Goal: Task Accomplishment & Management: Use online tool/utility

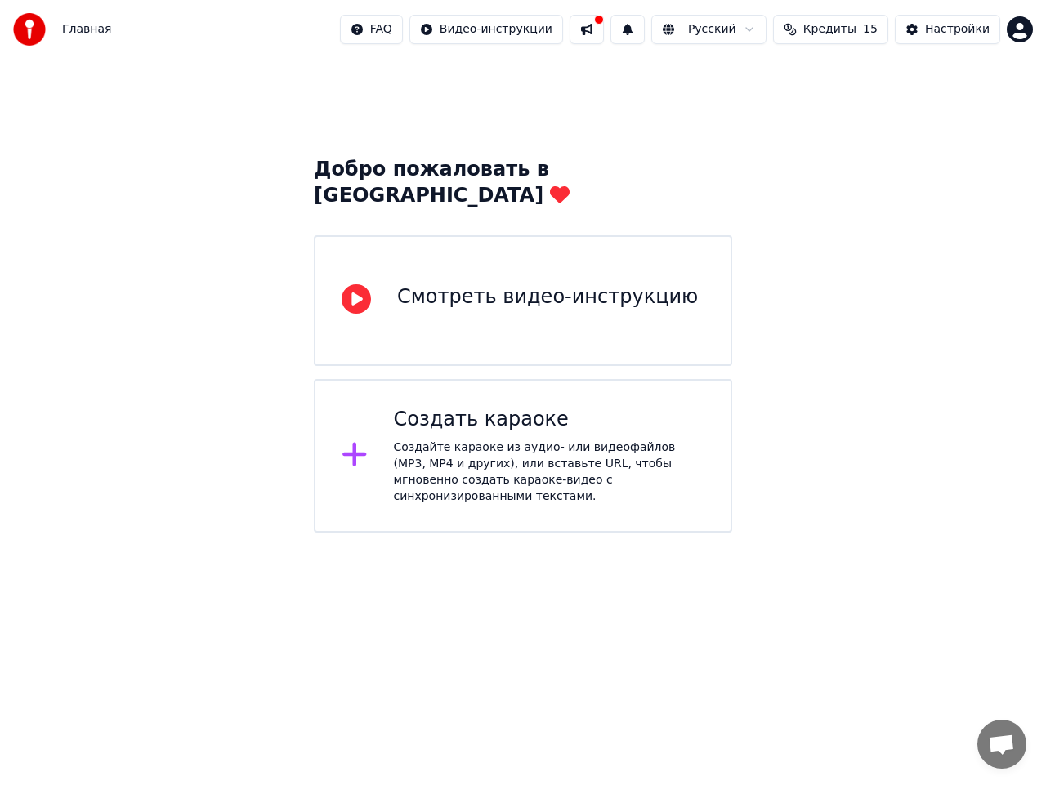
click at [499, 407] on div "Создать караоке" at bounding box center [549, 420] width 311 height 26
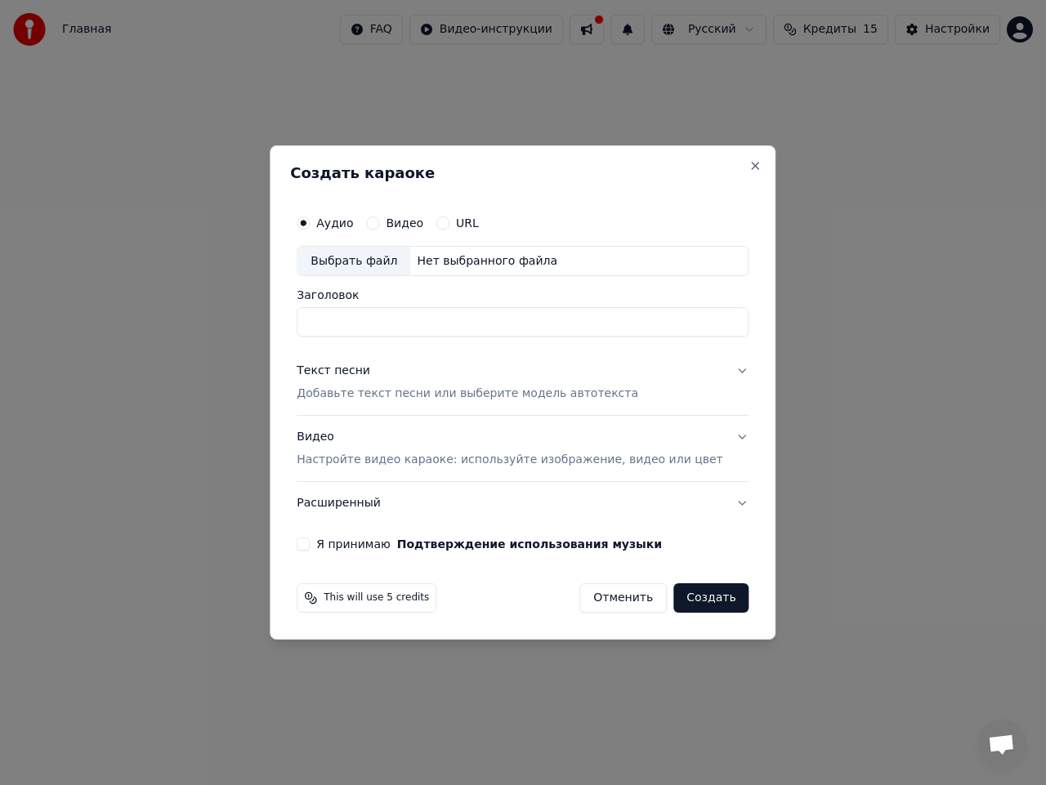
click at [720, 436] on button "Видео Настройте видео караоке: используйте изображение, видео или цвет" at bounding box center [523, 449] width 452 height 65
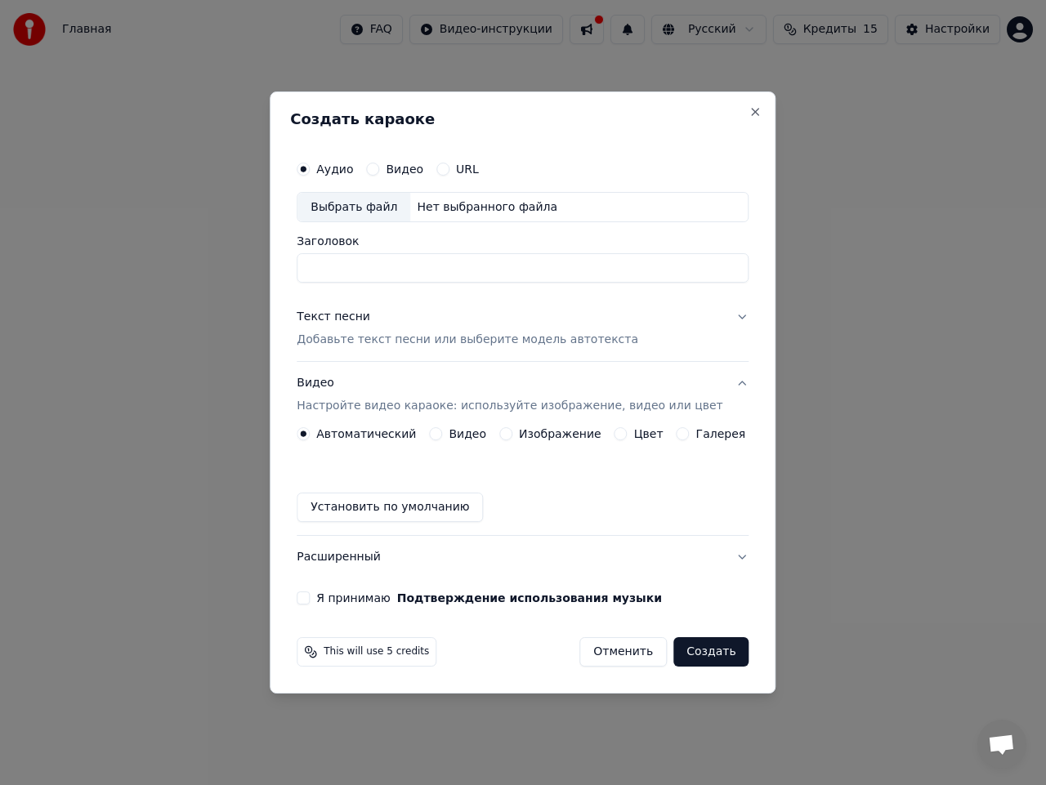
click at [450, 436] on div "Видео" at bounding box center [457, 433] width 57 height 13
click at [439, 434] on button "Видео" at bounding box center [435, 433] width 13 height 13
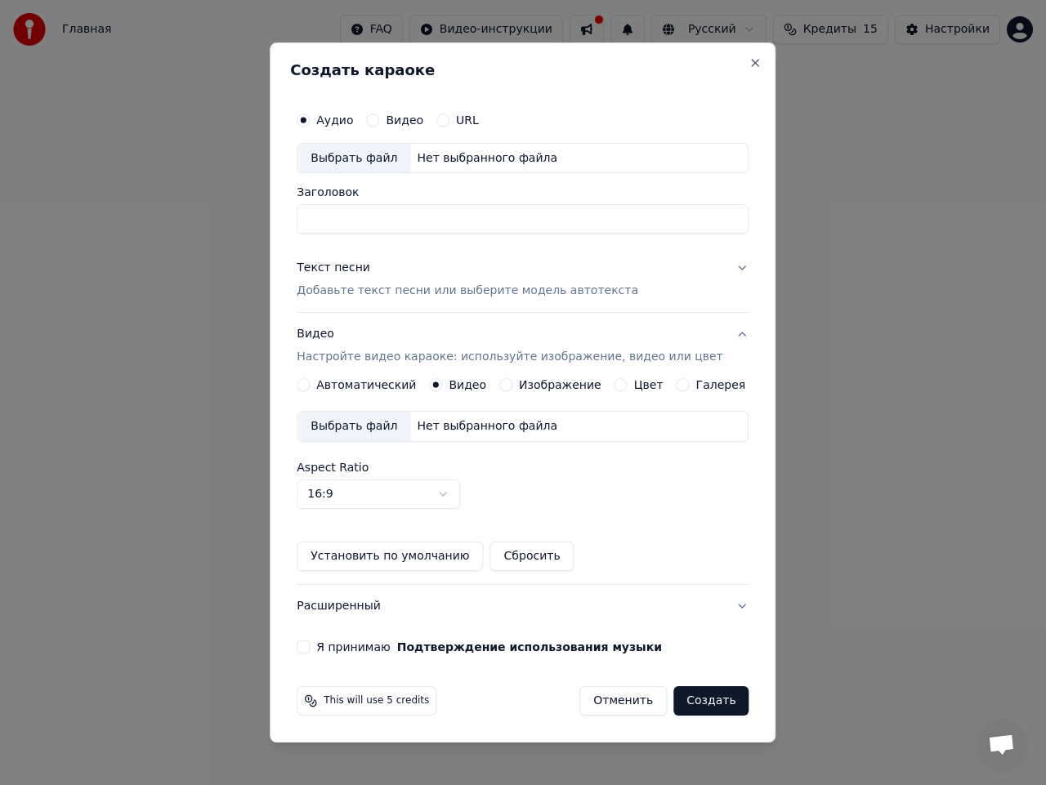
click at [364, 427] on div "Выбрать файл" at bounding box center [353, 426] width 113 height 29
click at [376, 425] on div "Выбрать файл" at bounding box center [353, 426] width 113 height 29
click at [420, 552] on button "Установить по умолчанию" at bounding box center [390, 556] width 186 height 29
click at [327, 651] on div "Я принимаю Подтверждение использования музыки" at bounding box center [523, 647] width 452 height 13
click at [310, 649] on button "Я принимаю Подтверждение использования музыки" at bounding box center [303, 647] width 13 height 13
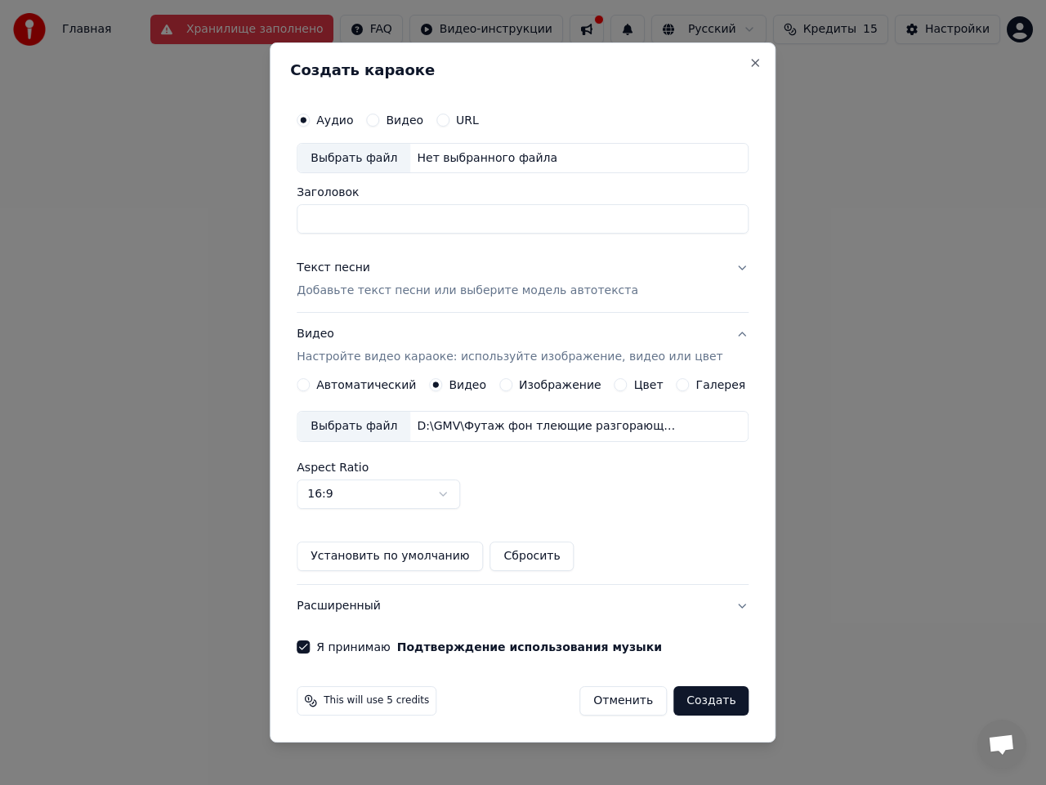
click at [350, 610] on button "Расширенный" at bounding box center [523, 606] width 452 height 42
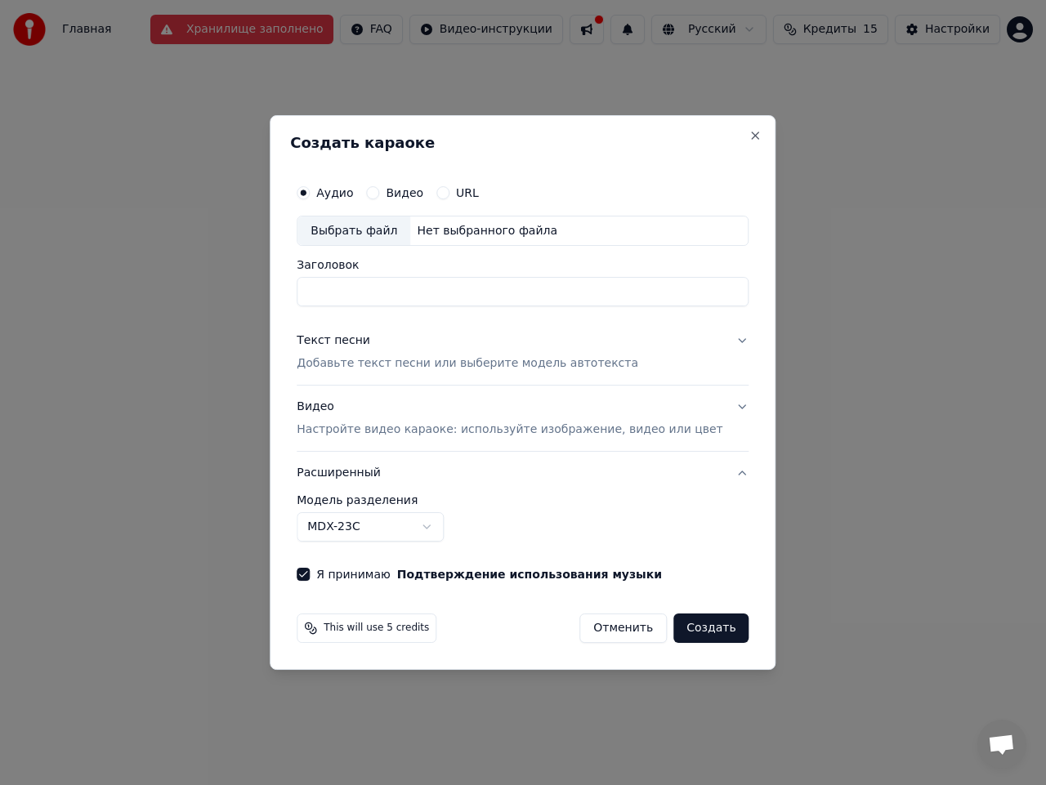
click at [419, 522] on body "**********" at bounding box center [523, 266] width 1046 height 533
click at [384, 224] on div "Выбрать файл" at bounding box center [353, 231] width 113 height 29
click at [749, 132] on button "Close" at bounding box center [755, 135] width 13 height 13
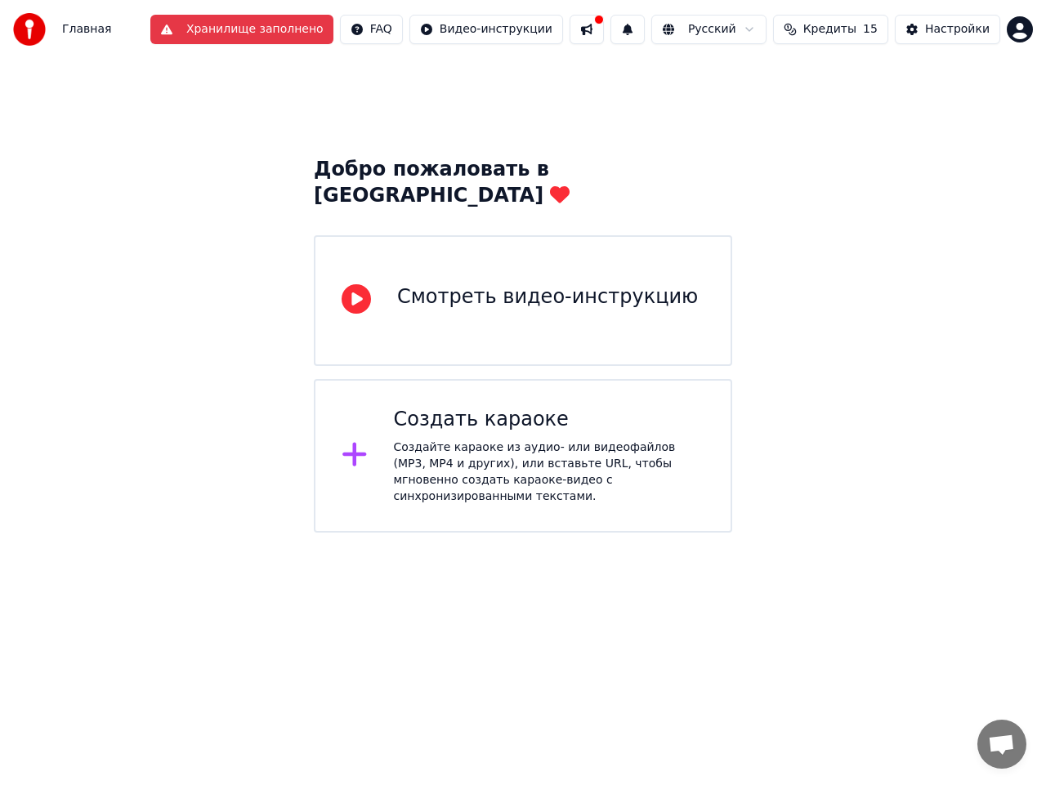
click at [604, 33] on button at bounding box center [587, 29] width 34 height 29
click at [291, 23] on button "Хранилище заполнено" at bounding box center [241, 29] width 183 height 29
drag, startPoint x: 226, startPoint y: 98, endPoint x: 272, endPoint y: 35, distance: 78.3
click at [226, 96] on div "Добро пожаловать в Youka Смотреть видео-инструкцию Создать караоке Создайте кар…" at bounding box center [523, 296] width 1046 height 474
click at [289, 24] on button "Хранилище заполнено" at bounding box center [241, 29] width 183 height 29
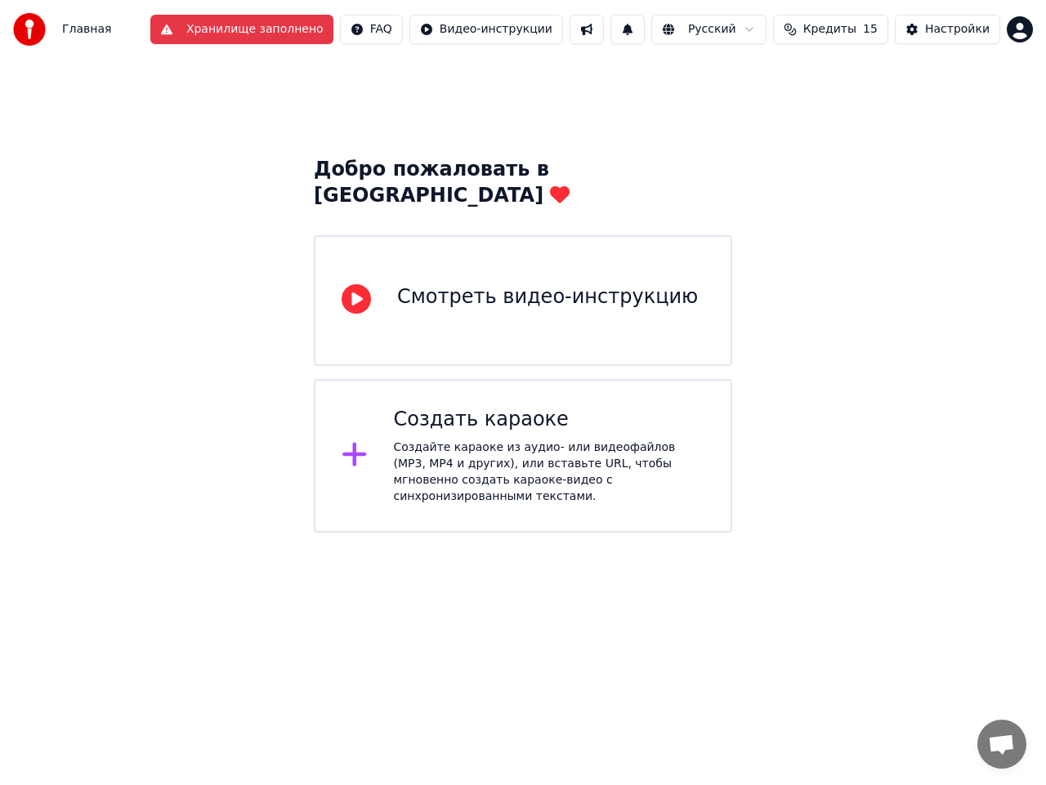
click at [289, 24] on button "Хранилище заполнено" at bounding box center [241, 29] width 183 height 29
click at [276, 38] on button "Хранилище заполнено" at bounding box center [241, 29] width 183 height 29
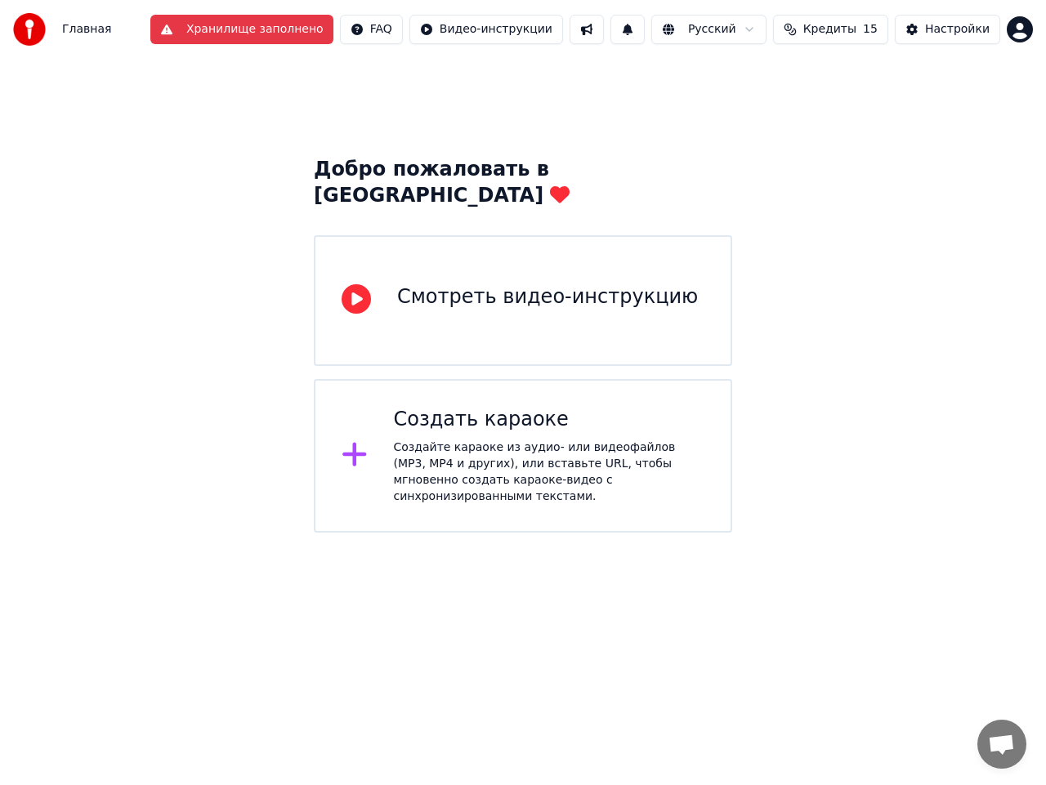
click at [276, 38] on button "Хранилище заполнено" at bounding box center [241, 29] width 183 height 29
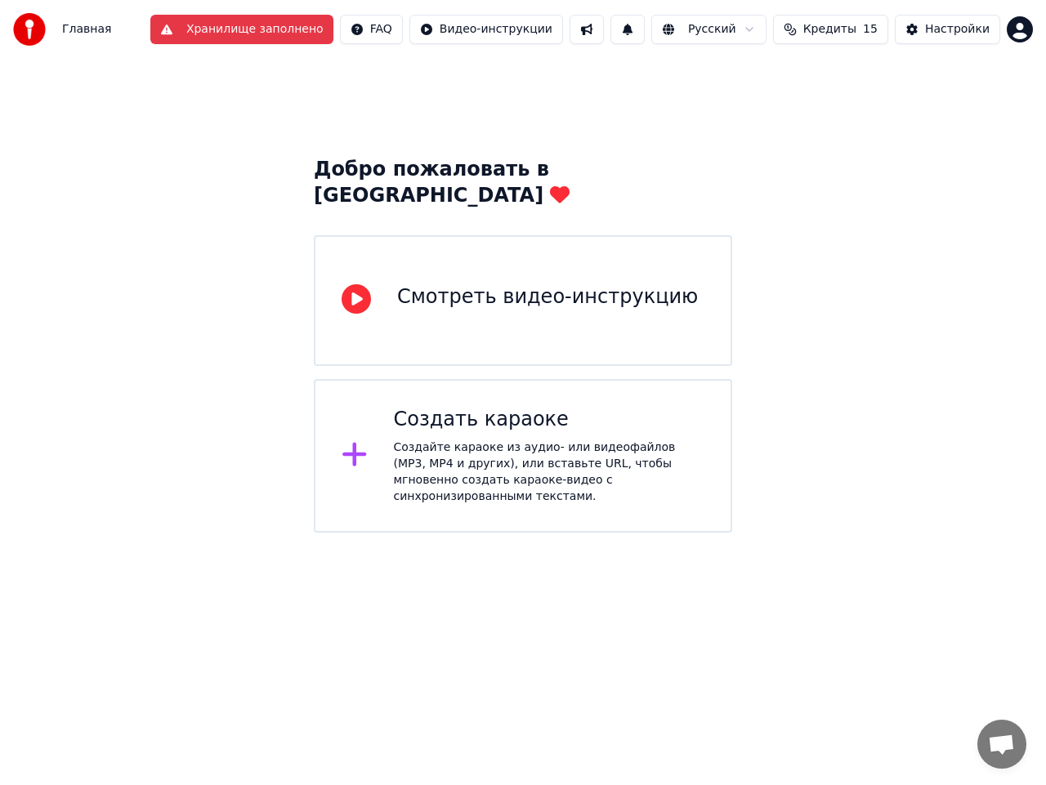
click at [282, 29] on button "Хранилище заполнено" at bounding box center [241, 29] width 183 height 29
click at [390, 33] on html "Главная Хранилище заполнено FAQ Видео-инструкции Русский Кредиты 15 Настройки Д…" at bounding box center [523, 266] width 1046 height 533
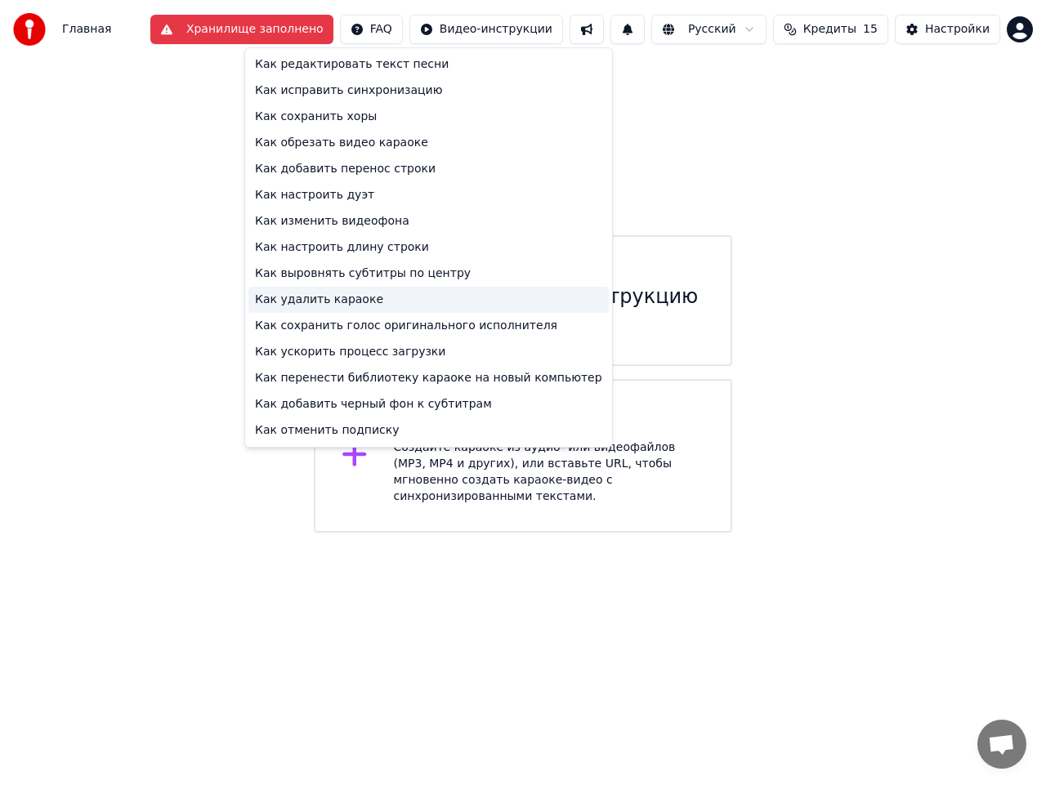
click at [312, 302] on div "Как удалить караоке" at bounding box center [428, 300] width 360 height 26
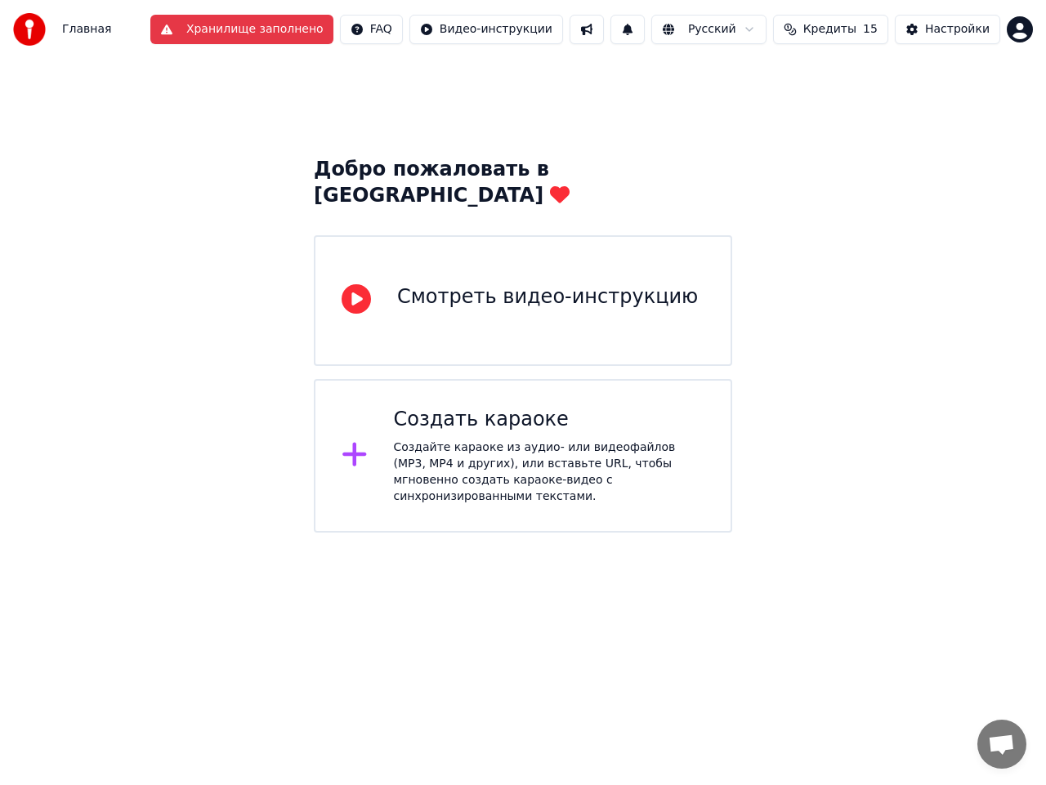
click at [271, 27] on button "Хранилище заполнено" at bounding box center [241, 29] width 183 height 29
click at [993, 753] on span "Открытый чат" at bounding box center [1001, 746] width 27 height 23
click at [78, 20] on div "Главная" at bounding box center [62, 29] width 98 height 33
click at [30, 29] on img at bounding box center [29, 29] width 33 height 33
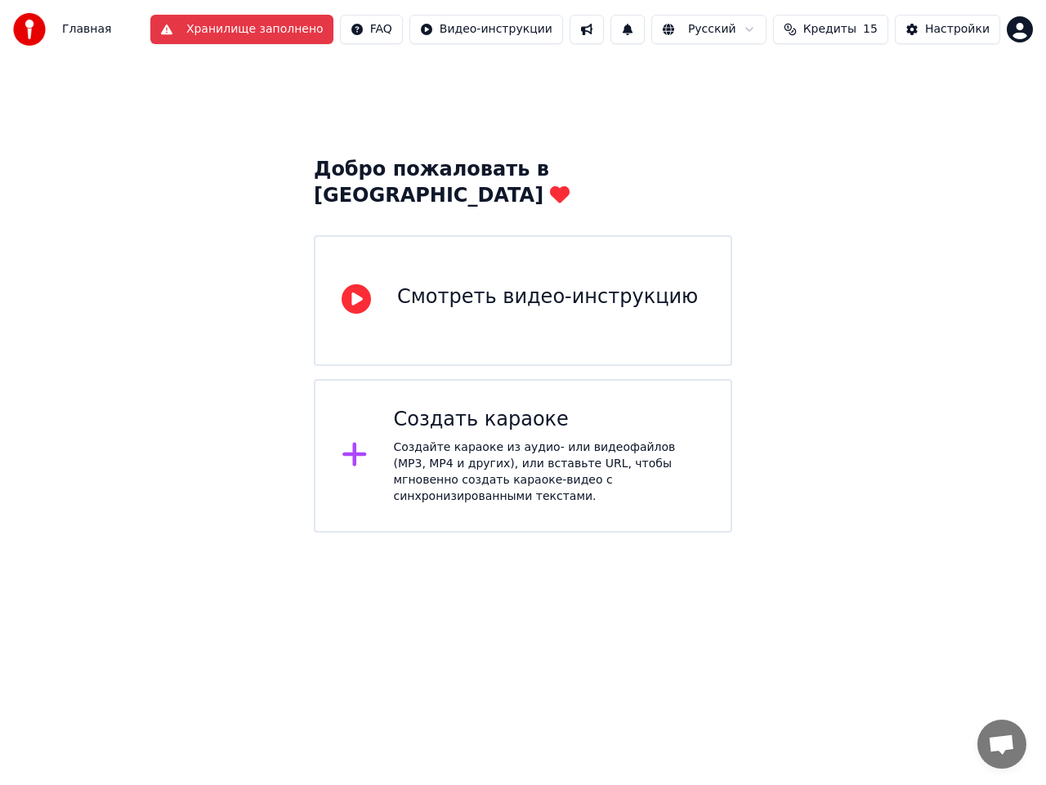
click at [1033, 29] on div "Главная Хранилище заполнено FAQ Видео-инструкции Русский Кредиты 15 Настройки" at bounding box center [523, 29] width 1046 height 59
click at [1022, 29] on html "Главная Хранилище заполнено FAQ Видео-инструкции Русский Кредиты 15 Настройки Д…" at bounding box center [523, 266] width 1046 height 533
click at [814, 154] on html "Главная Хранилище заполнено FAQ Видео-инструкции Русский Кредиты 15 Настройки Д…" at bounding box center [523, 266] width 1046 height 533
click at [946, 20] on button "Настройки" at bounding box center [947, 29] width 105 height 29
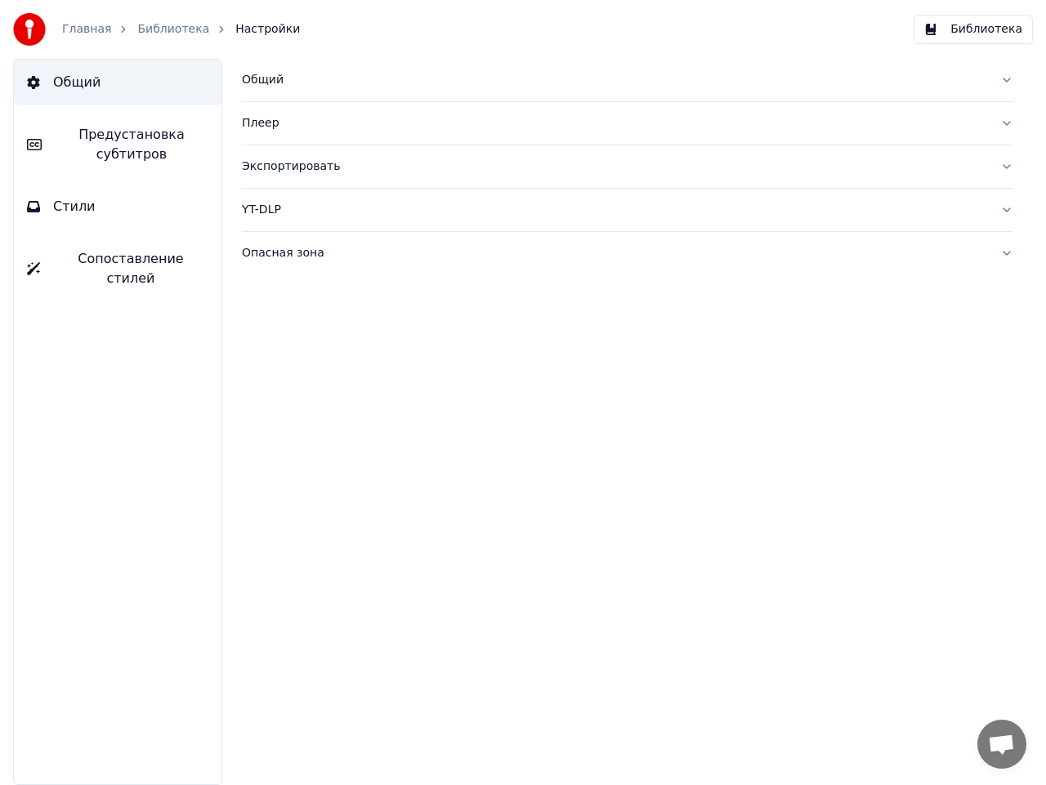
click at [109, 202] on button "Стили" at bounding box center [118, 207] width 208 height 46
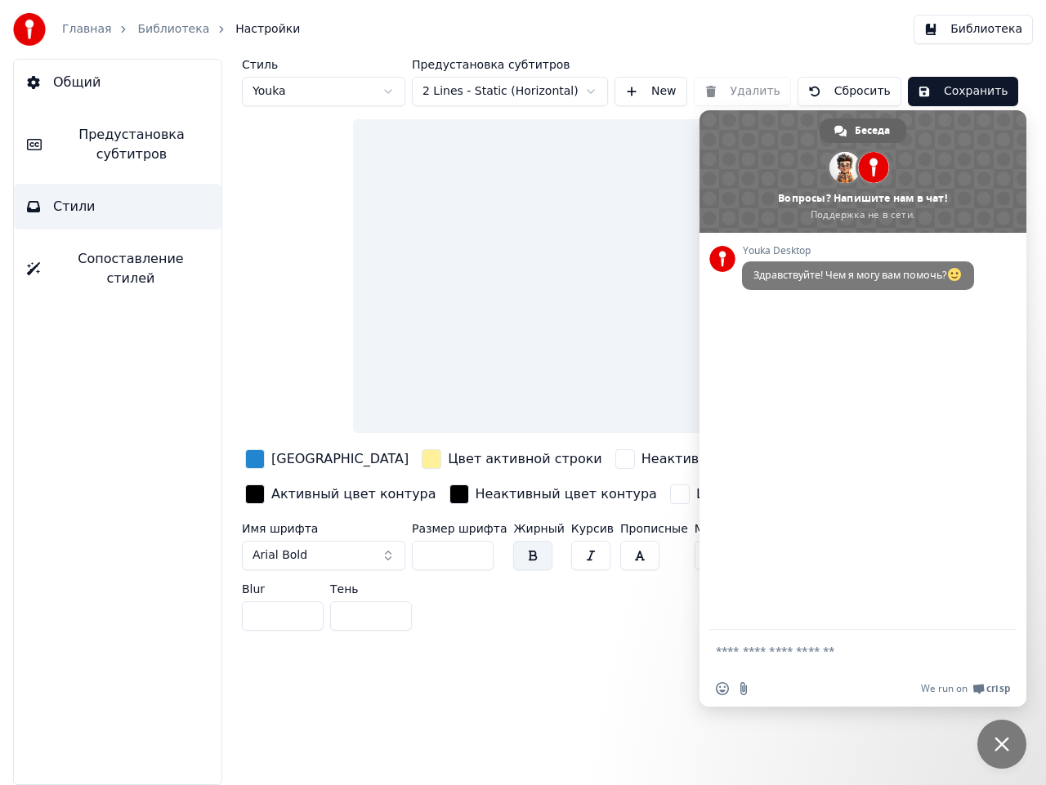
click at [128, 258] on span "Сопоставление стилей" at bounding box center [130, 268] width 155 height 39
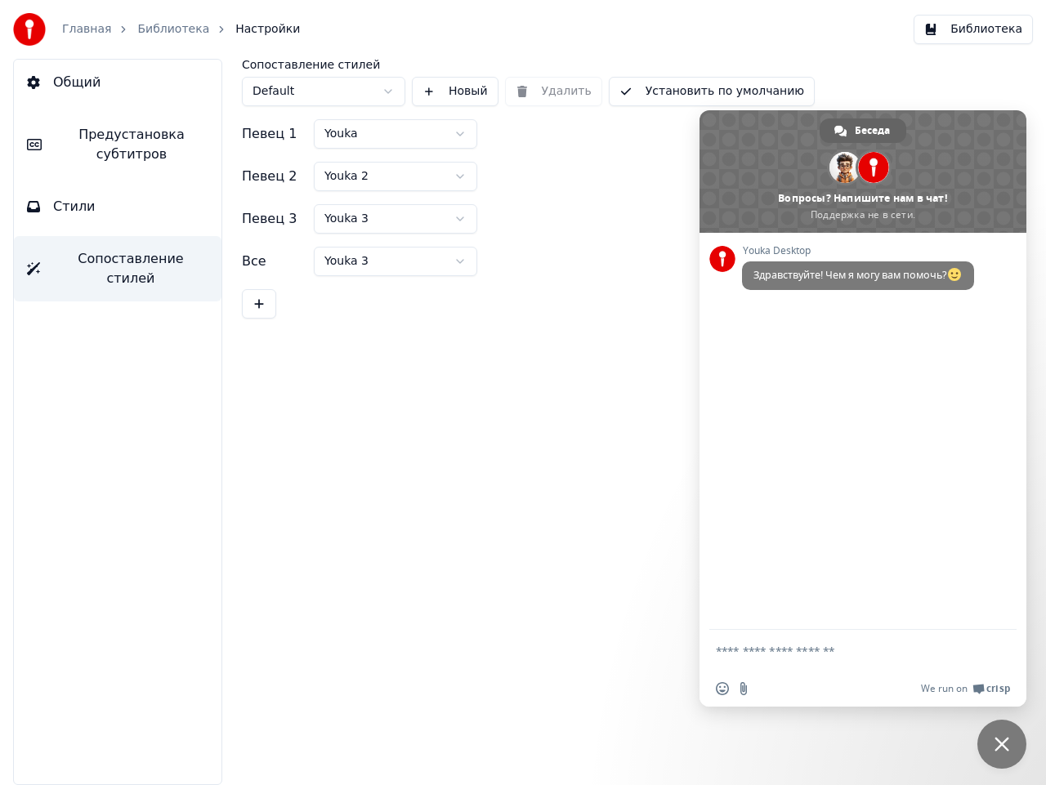
click at [1006, 736] on span "Закрыть чат" at bounding box center [1001, 744] width 49 height 49
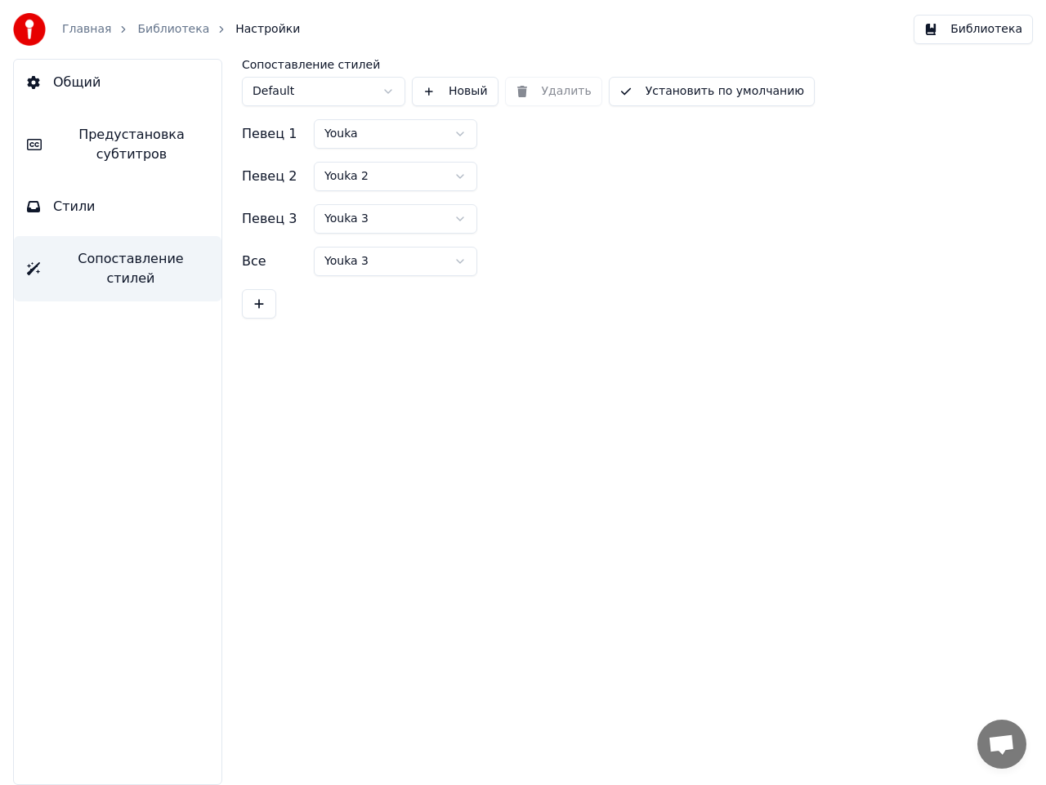
click at [101, 83] on button "Общий" at bounding box center [118, 83] width 208 height 46
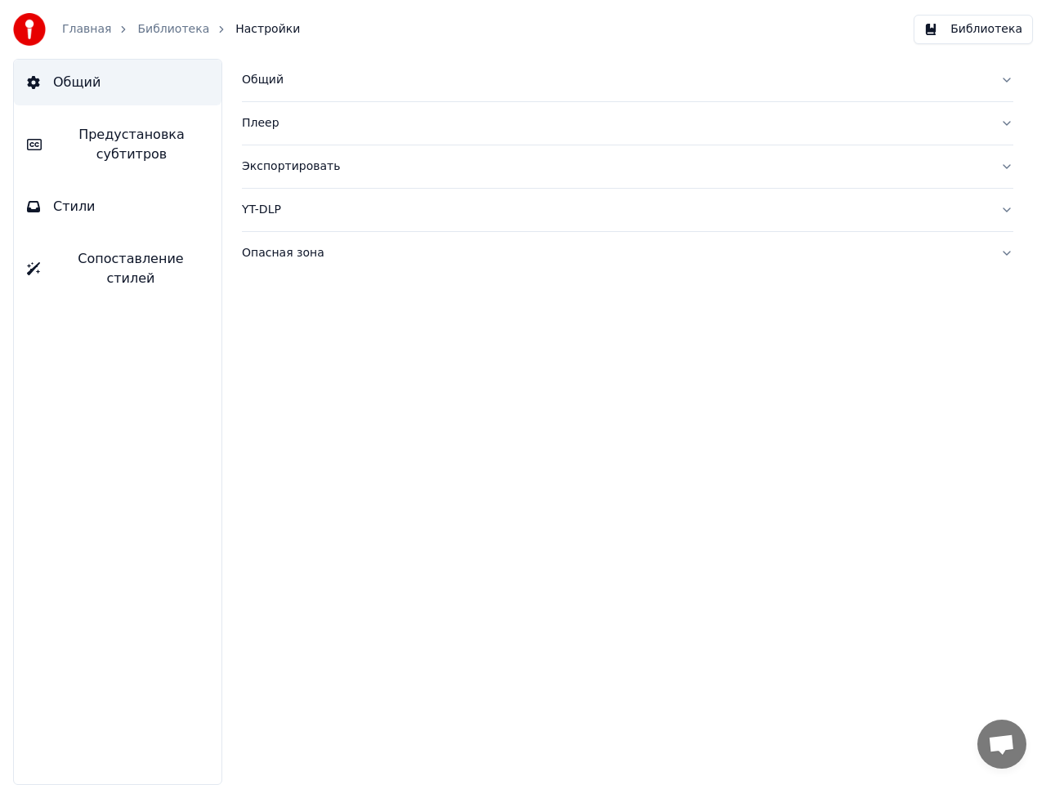
click at [1009, 164] on button "Экспортировать" at bounding box center [627, 166] width 771 height 42
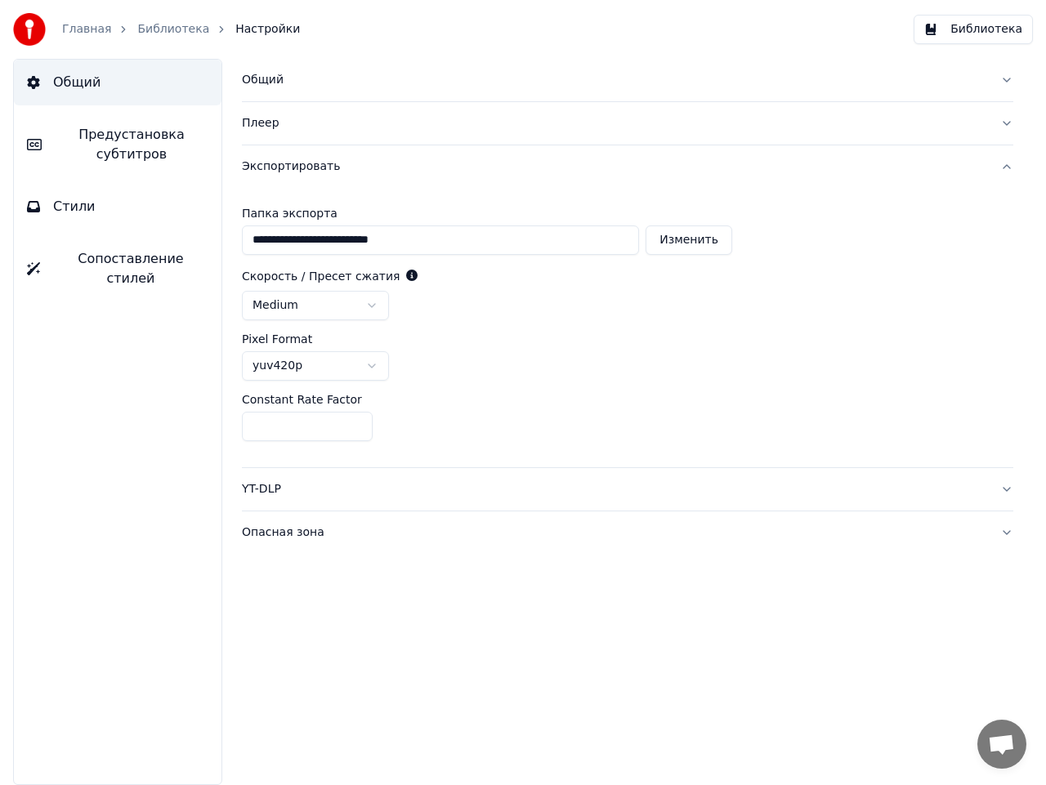
click at [92, 28] on link "Главная" at bounding box center [86, 29] width 49 height 16
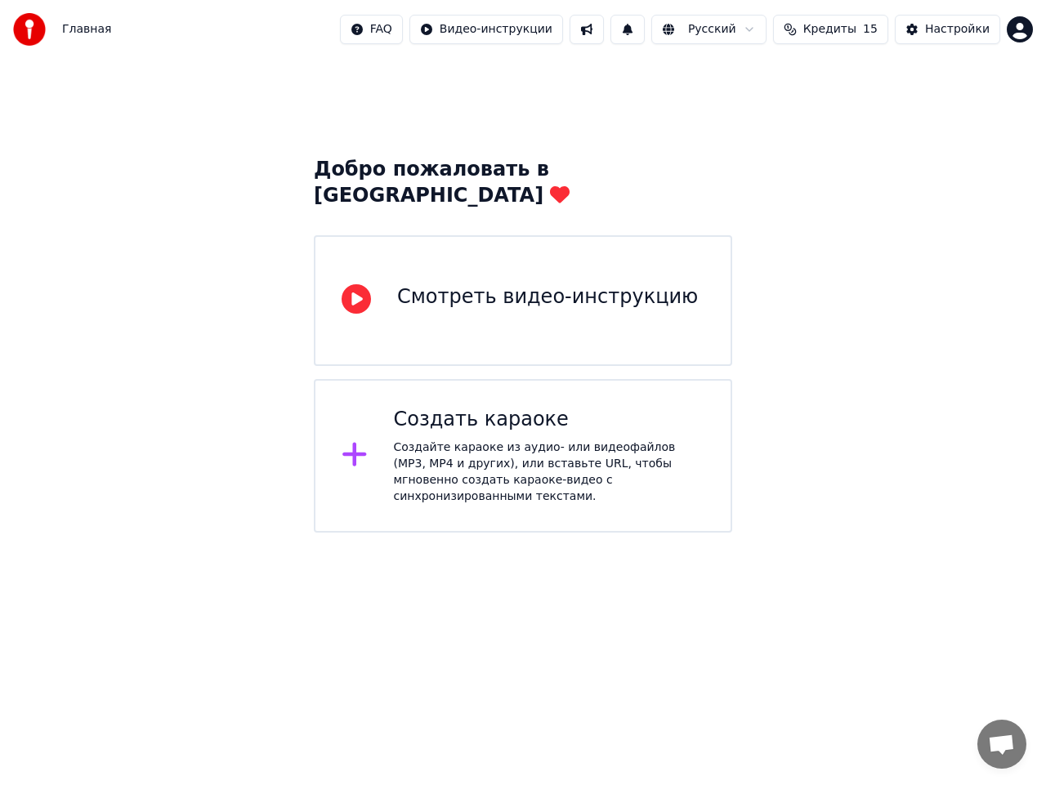
click at [88, 31] on span "Главная" at bounding box center [86, 29] width 49 height 16
click at [37, 31] on img at bounding box center [29, 29] width 33 height 33
click at [26, 24] on img at bounding box center [29, 29] width 33 height 33
click at [950, 26] on div "Настройки" at bounding box center [957, 29] width 65 height 16
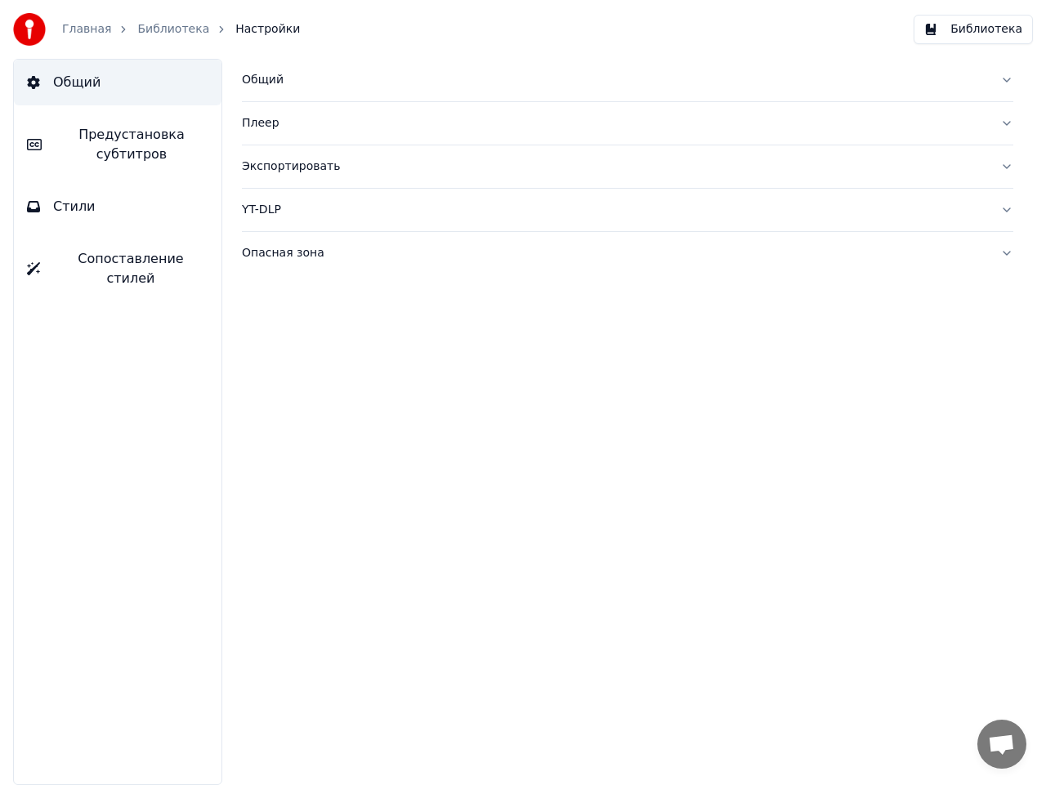
click at [171, 29] on link "Библиотека" at bounding box center [173, 29] width 72 height 16
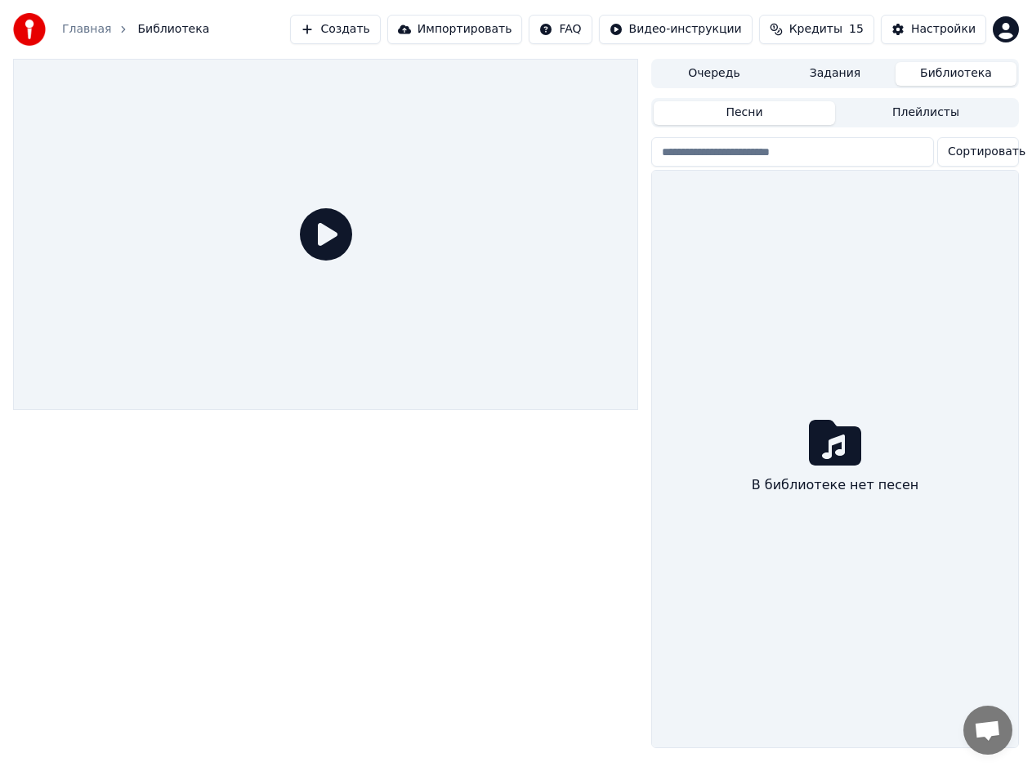
click at [932, 250] on div "В библиотеке нет песен" at bounding box center [835, 459] width 366 height 577
click at [849, 77] on button "Задания" at bounding box center [835, 74] width 121 height 24
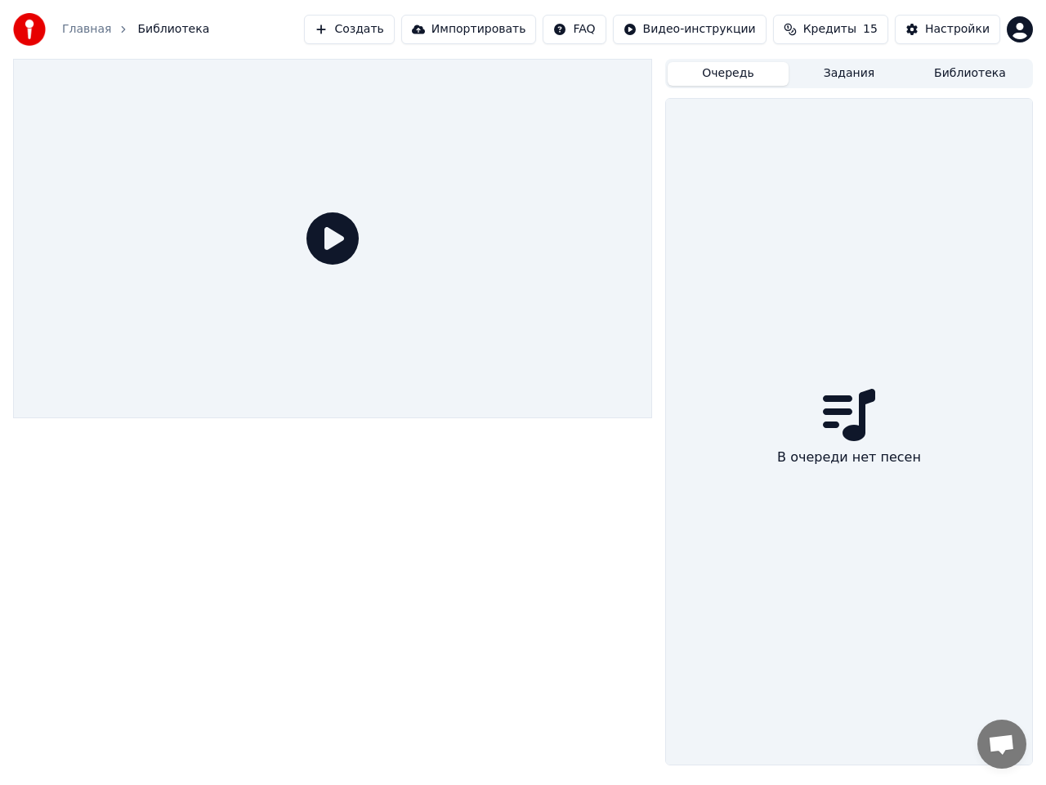
click at [717, 77] on button "Очередь" at bounding box center [728, 74] width 121 height 24
click at [477, 35] on button "Импортировать" at bounding box center [469, 29] width 136 height 29
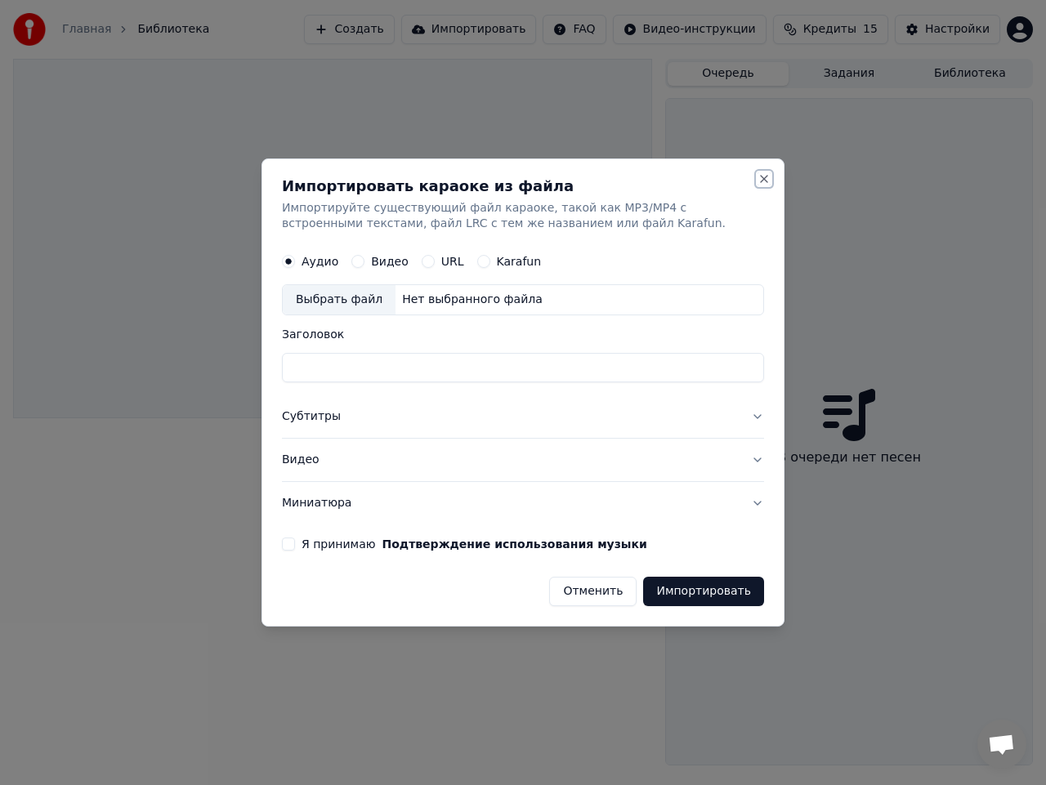
click at [758, 177] on button "Close" at bounding box center [764, 178] width 13 height 13
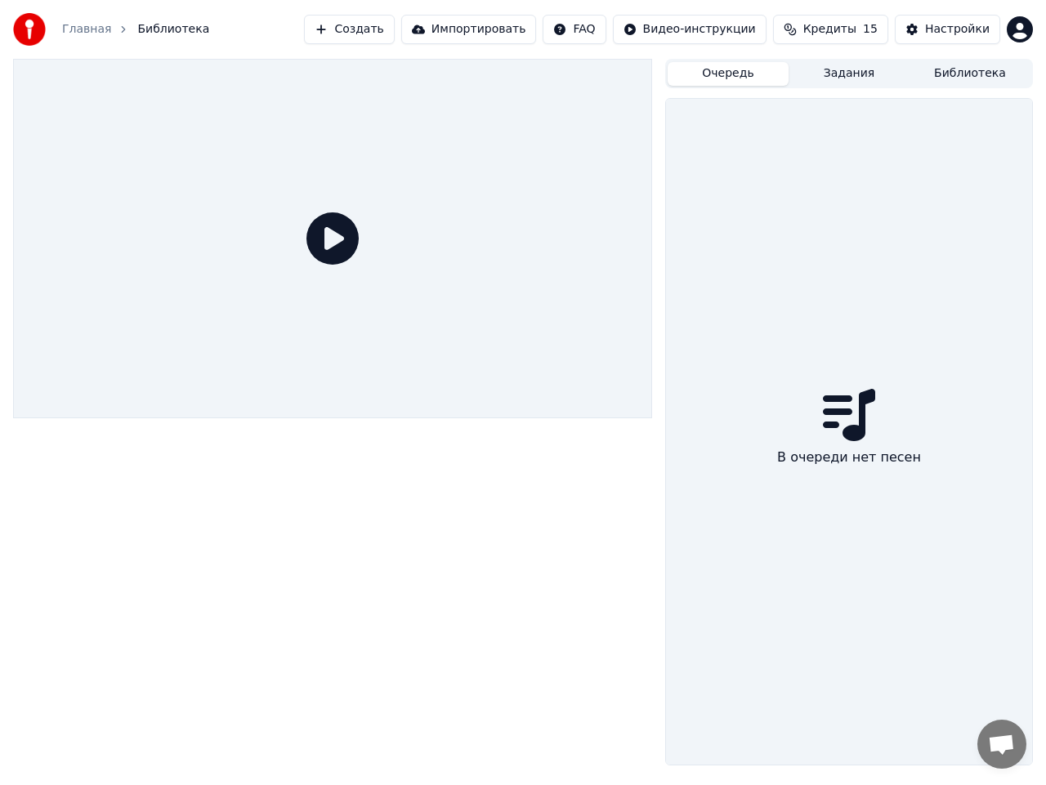
click at [382, 28] on button "Создать" at bounding box center [349, 29] width 90 height 29
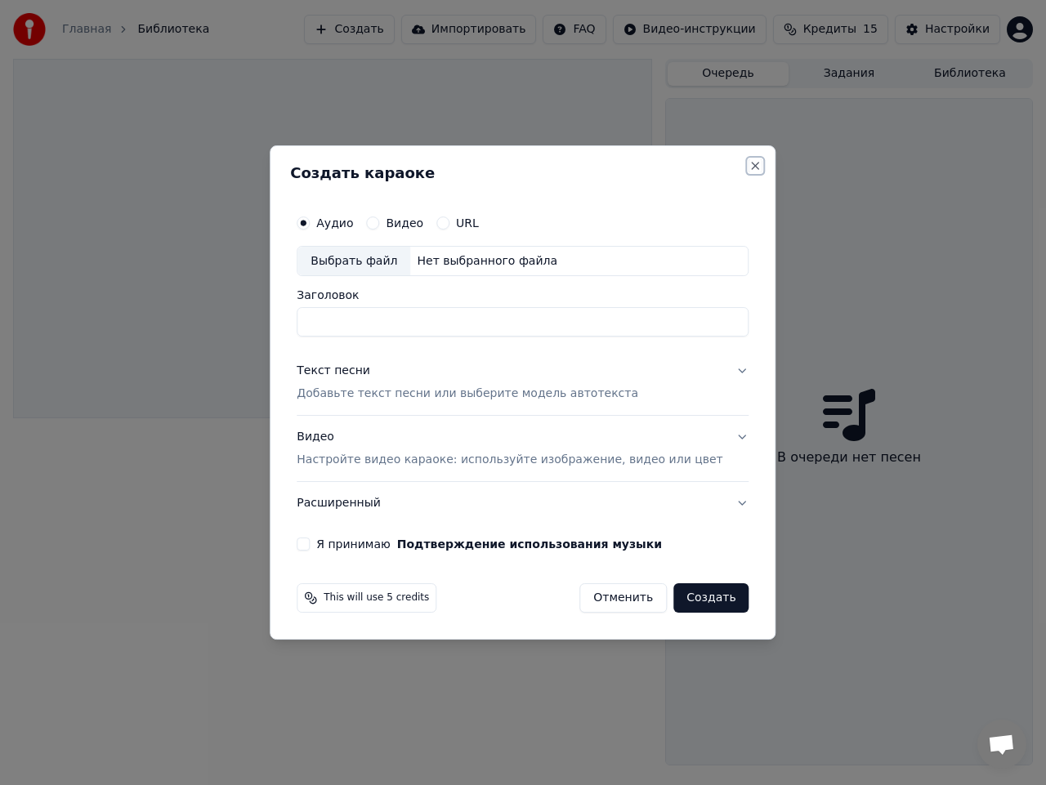
click at [749, 168] on button "Close" at bounding box center [755, 165] width 13 height 13
